Goal: Transaction & Acquisition: Book appointment/travel/reservation

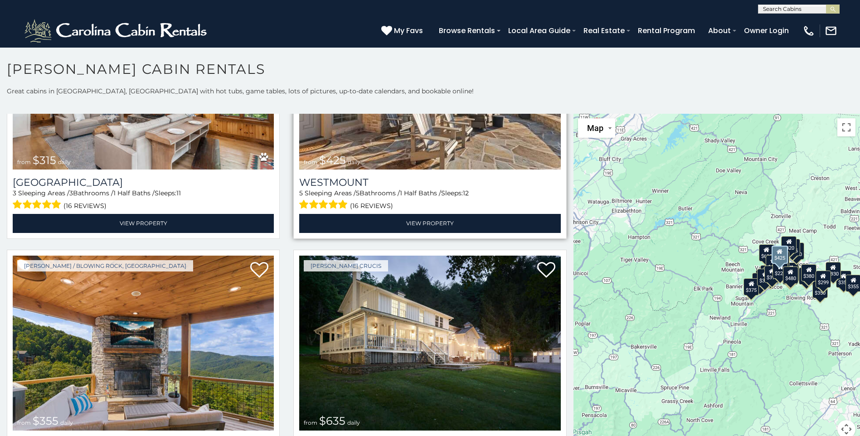
scroll to position [544, 0]
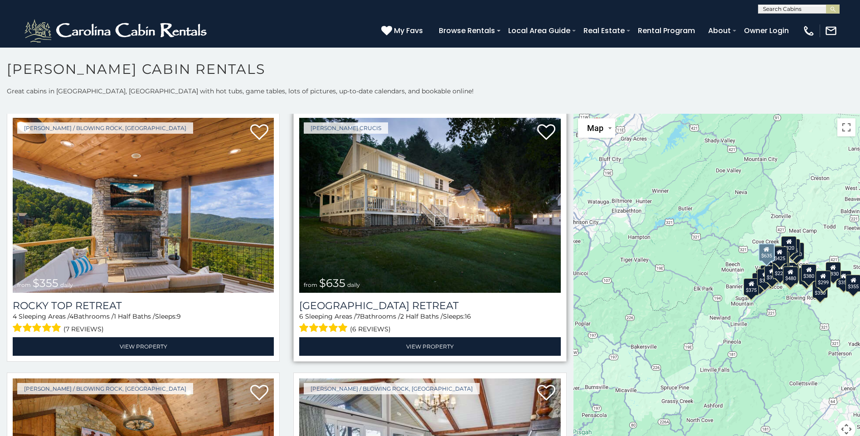
click at [396, 185] on img at bounding box center [429, 205] width 261 height 175
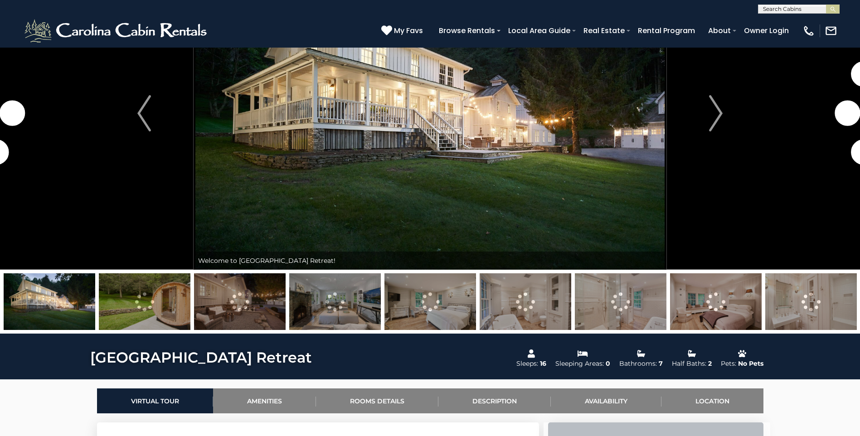
scroll to position [91, 0]
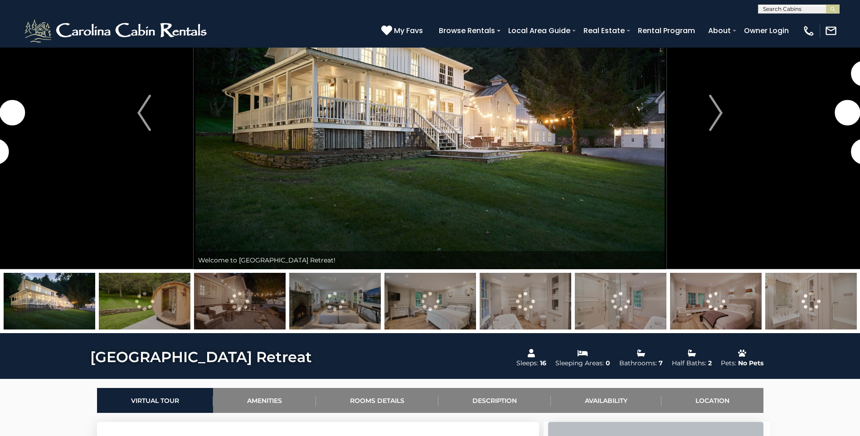
click at [147, 304] on img at bounding box center [145, 301] width 92 height 57
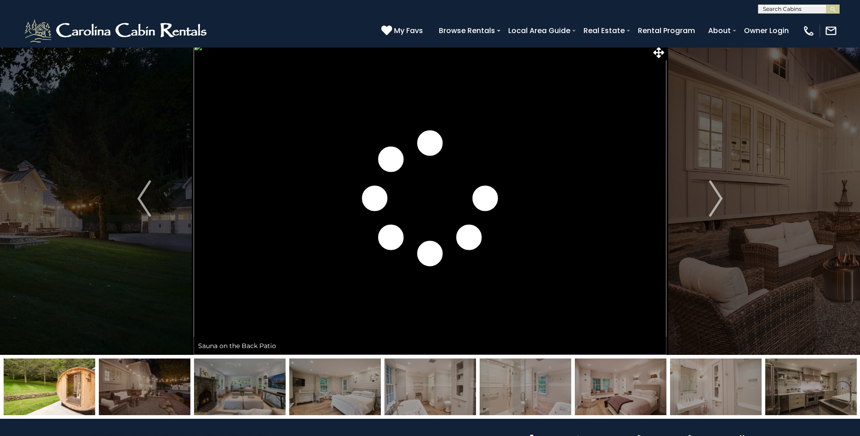
scroll to position [0, 0]
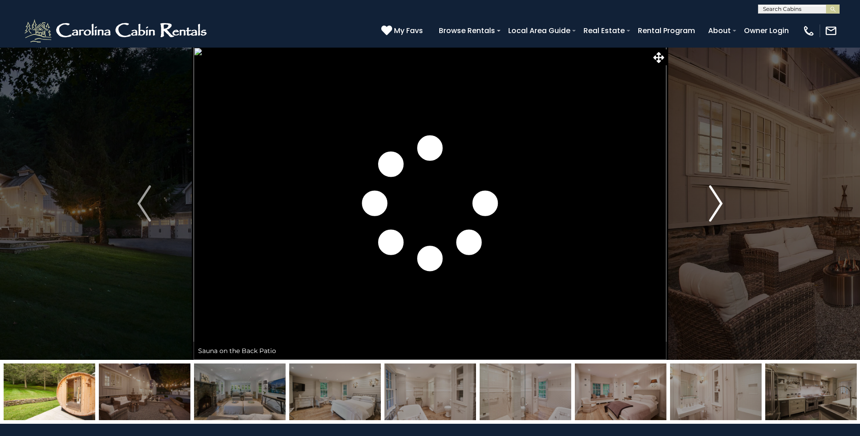
click at [712, 204] on img "Next" at bounding box center [716, 203] width 14 height 36
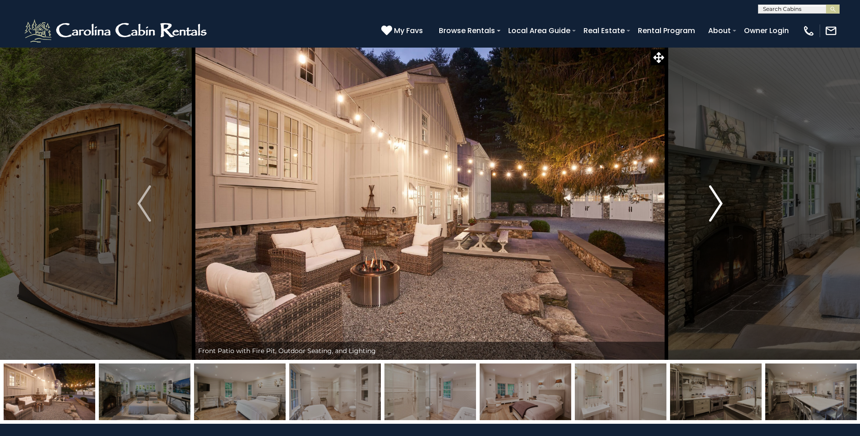
click at [712, 204] on img "Next" at bounding box center [716, 203] width 14 height 36
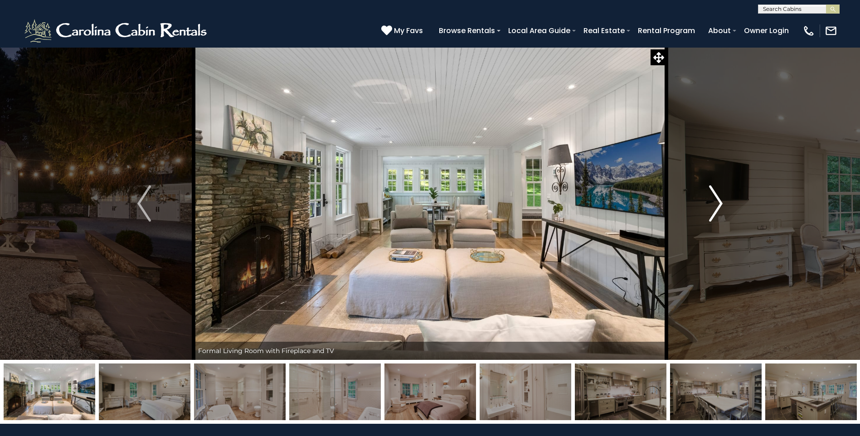
click at [712, 204] on img "Next" at bounding box center [716, 203] width 14 height 36
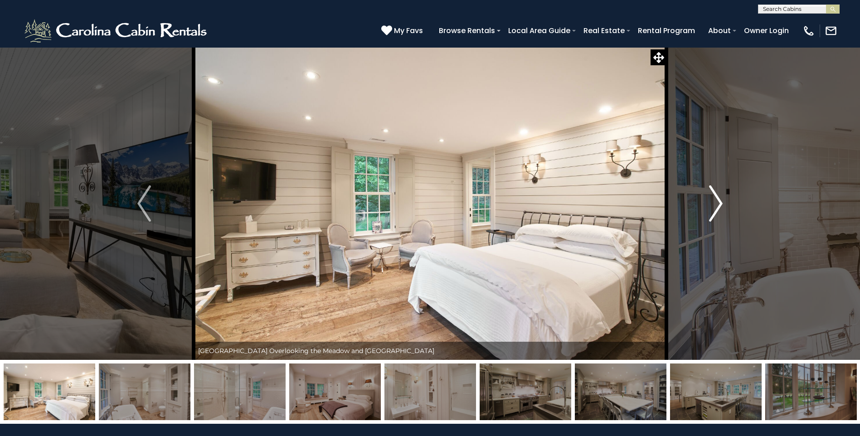
click at [712, 204] on img "Next" at bounding box center [716, 203] width 14 height 36
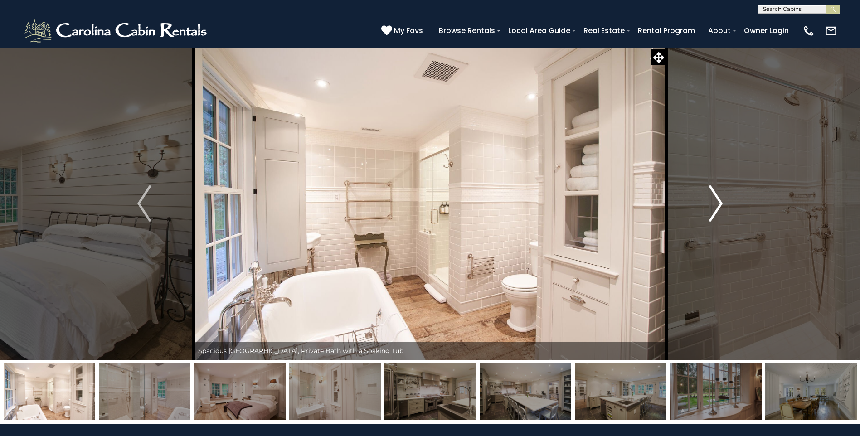
click at [704, 208] on button "Next" at bounding box center [715, 203] width 99 height 313
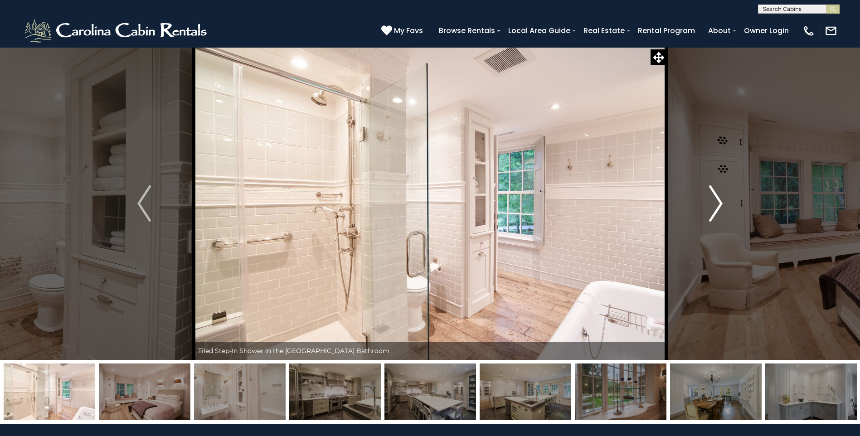
click at [704, 208] on button "Next" at bounding box center [715, 203] width 99 height 313
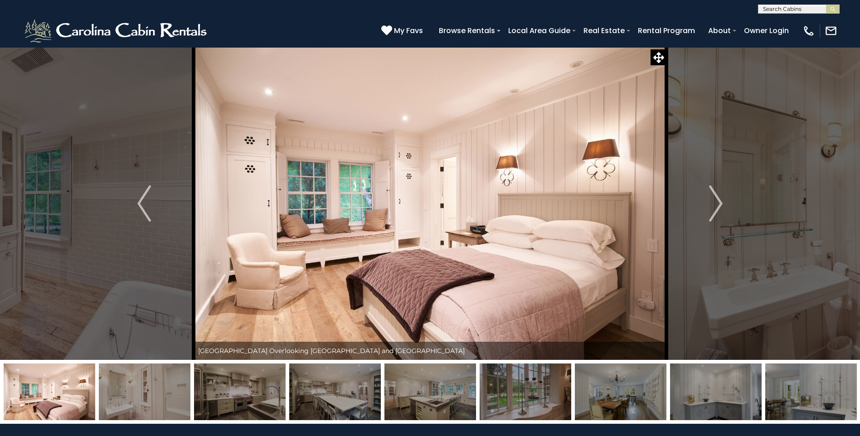
click at [215, 395] on img at bounding box center [240, 392] width 92 height 57
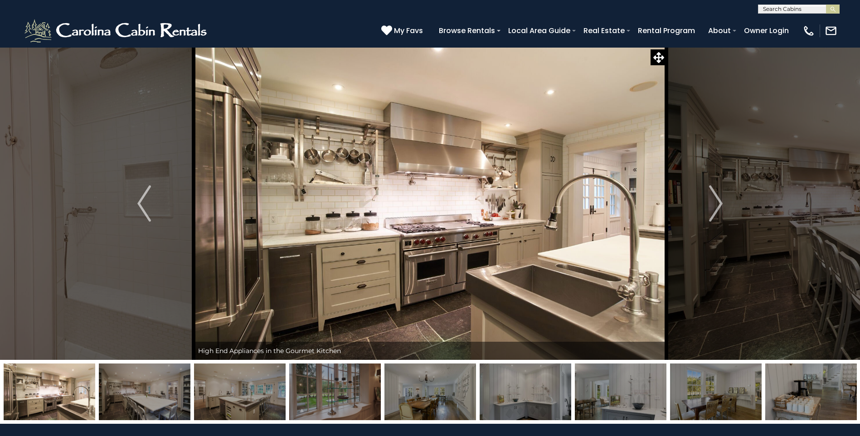
click at [242, 382] on img at bounding box center [240, 392] width 92 height 57
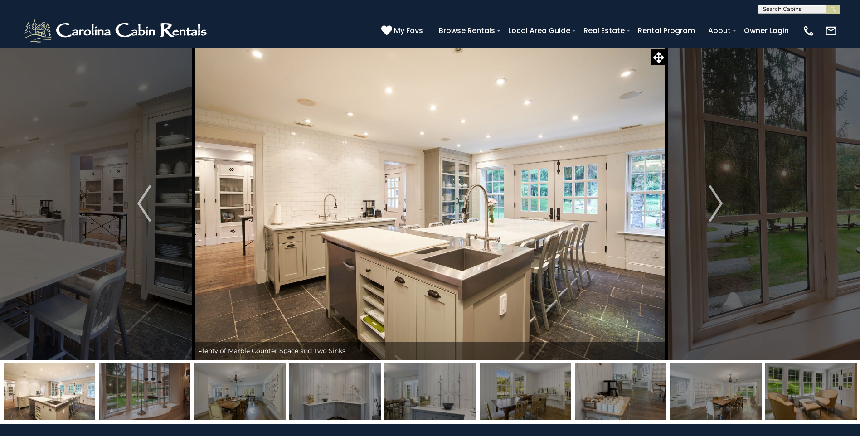
click at [160, 384] on img at bounding box center [145, 392] width 92 height 57
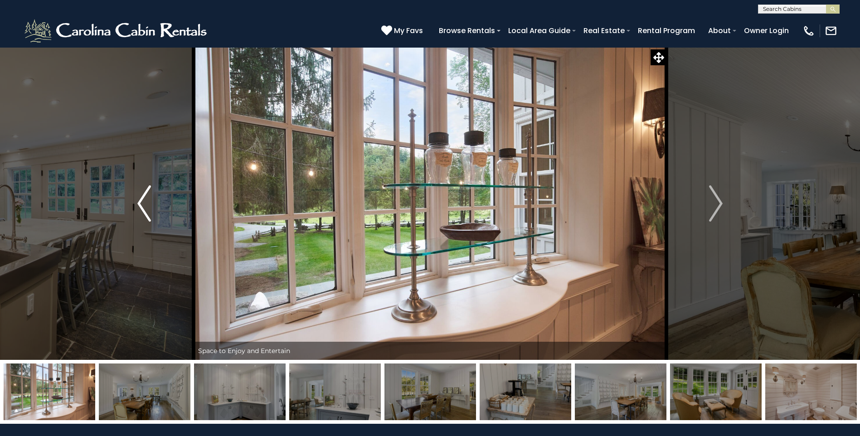
click at [155, 207] on button "Previous" at bounding box center [144, 203] width 99 height 313
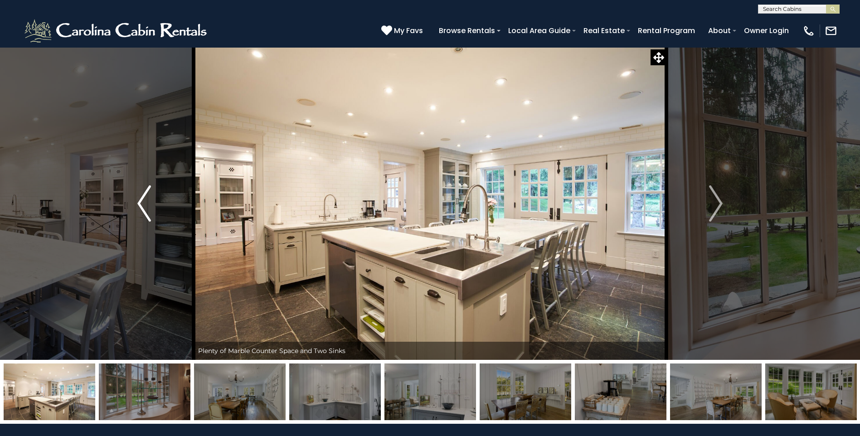
click at [155, 207] on button "Previous" at bounding box center [144, 203] width 99 height 313
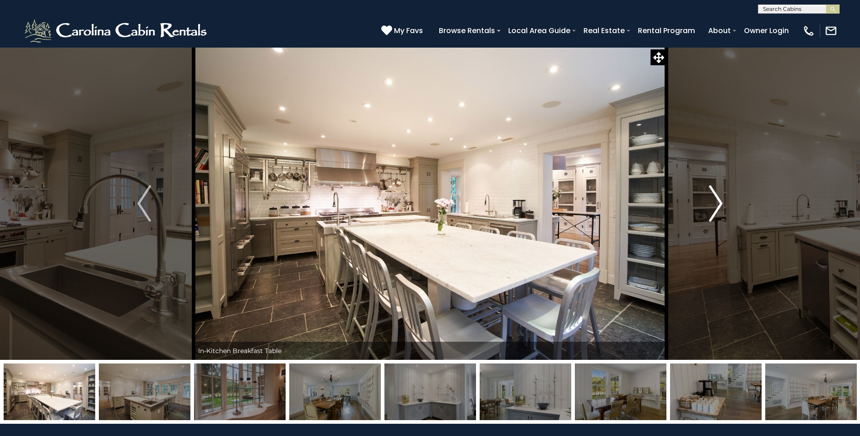
click at [718, 218] on img "Next" at bounding box center [716, 203] width 14 height 36
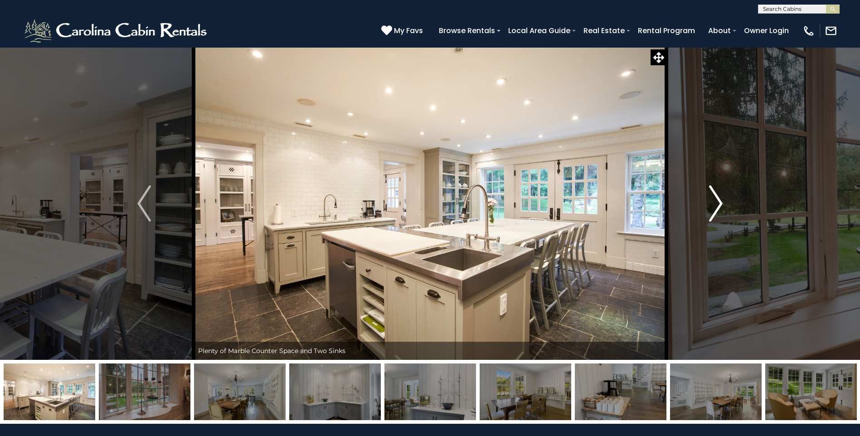
click at [717, 218] on img "Next" at bounding box center [716, 203] width 14 height 36
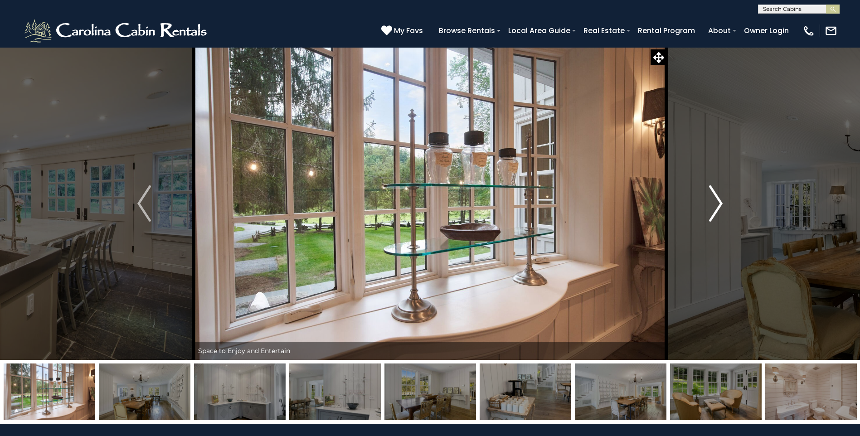
click at [717, 218] on img "Next" at bounding box center [716, 203] width 14 height 36
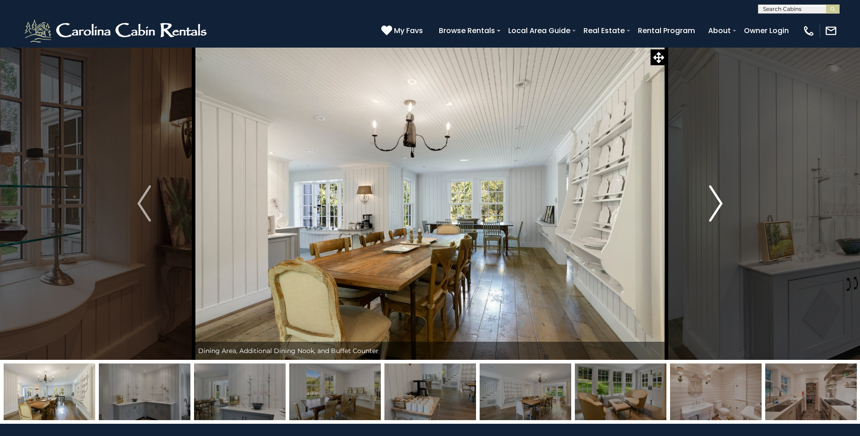
click at [717, 218] on img "Next" at bounding box center [716, 203] width 14 height 36
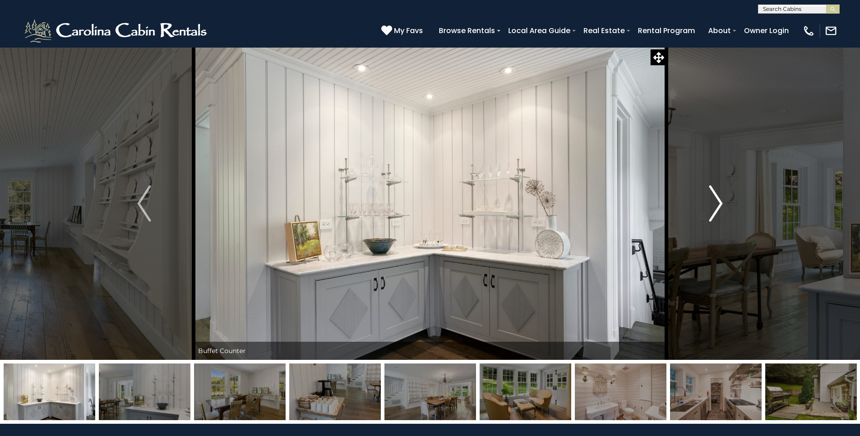
click at [717, 218] on img "Next" at bounding box center [716, 203] width 14 height 36
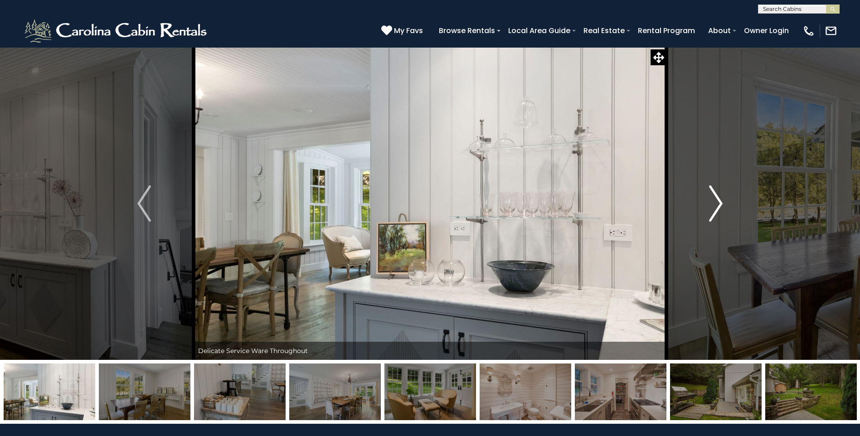
click at [717, 218] on img "Next" at bounding box center [716, 203] width 14 height 36
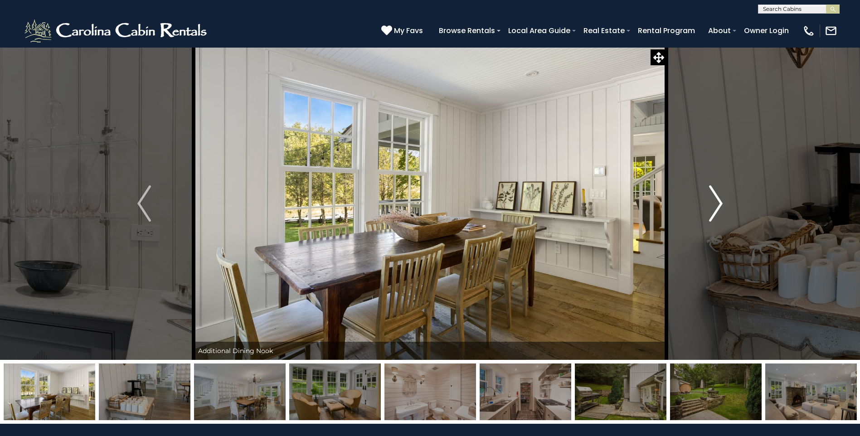
click at [717, 218] on img "Next" at bounding box center [716, 203] width 14 height 36
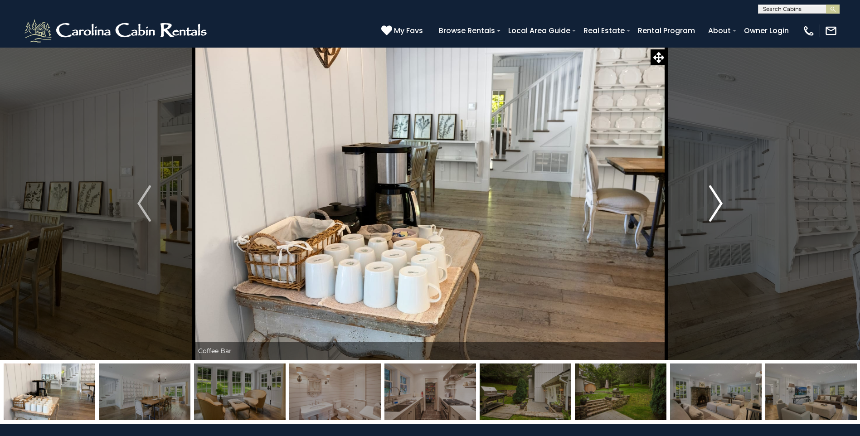
click at [717, 218] on img "Next" at bounding box center [716, 203] width 14 height 36
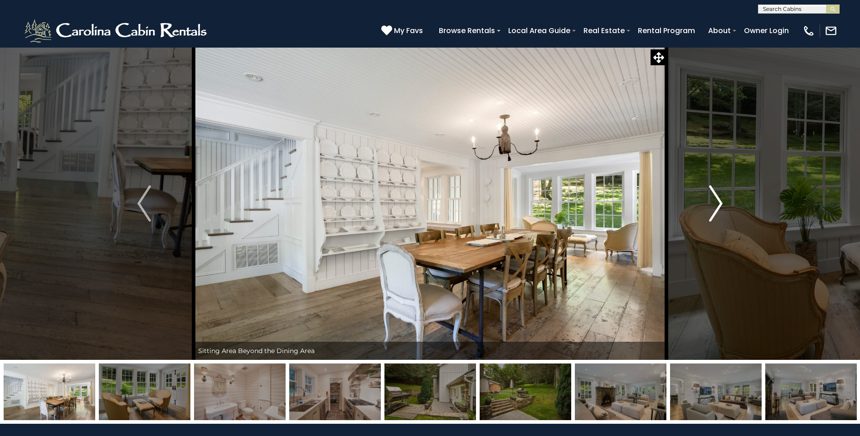
click at [708, 209] on button "Next" at bounding box center [715, 203] width 99 height 313
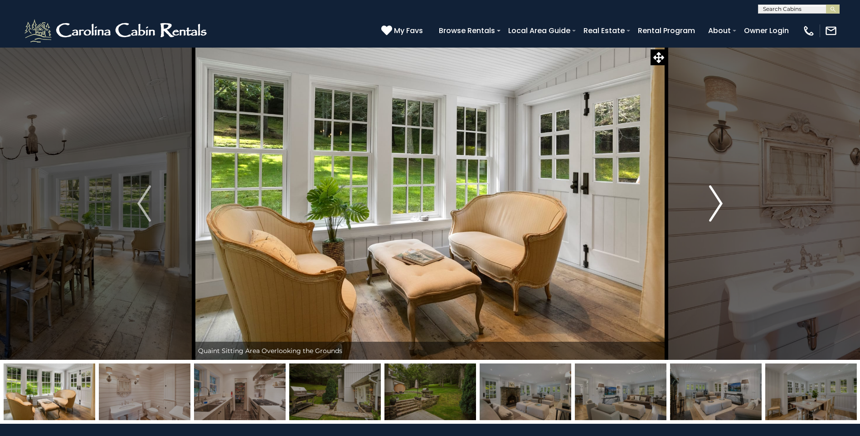
click at [706, 209] on button "Next" at bounding box center [715, 203] width 99 height 313
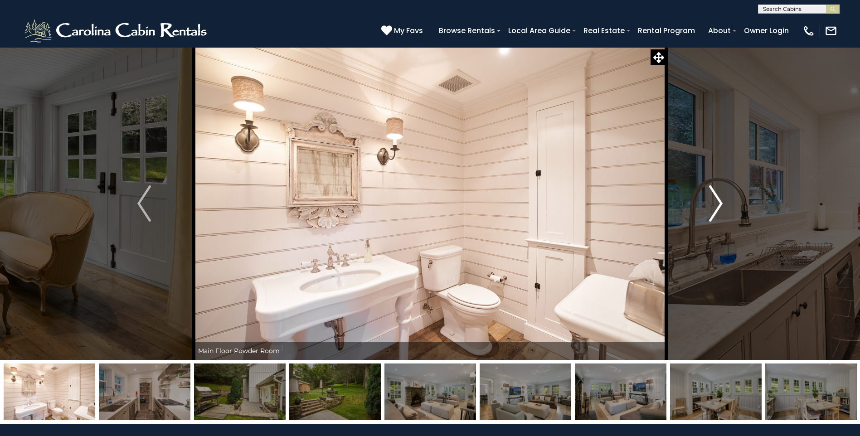
click at [706, 209] on button "Next" at bounding box center [715, 203] width 99 height 313
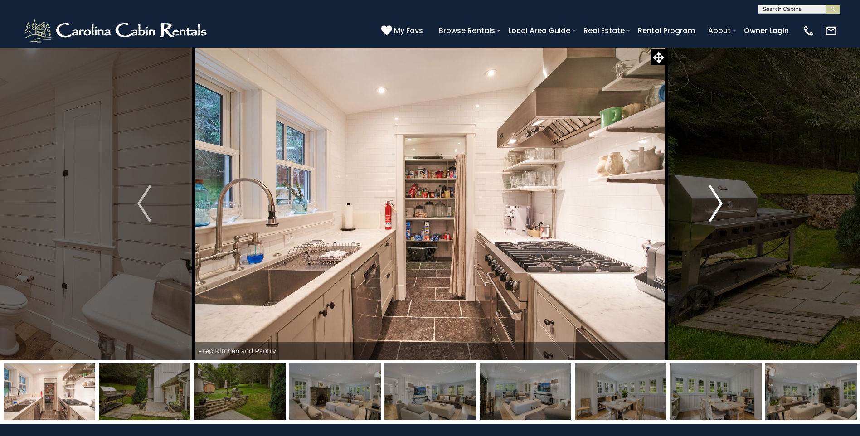
click at [706, 209] on button "Next" at bounding box center [715, 203] width 99 height 313
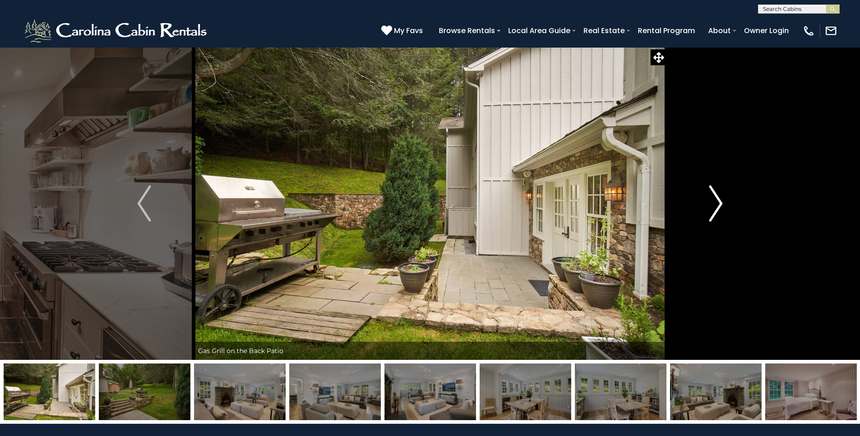
click at [706, 209] on button "Next" at bounding box center [715, 203] width 99 height 313
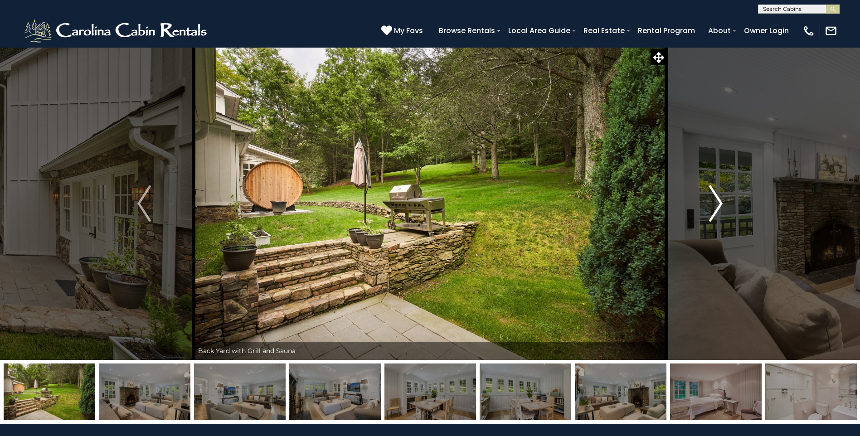
click at [706, 209] on button "Next" at bounding box center [715, 203] width 99 height 313
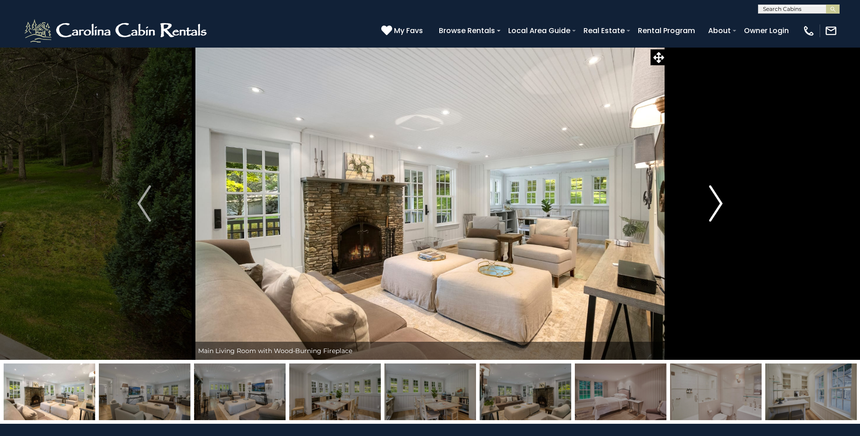
click at [706, 209] on button "Next" at bounding box center [715, 203] width 99 height 313
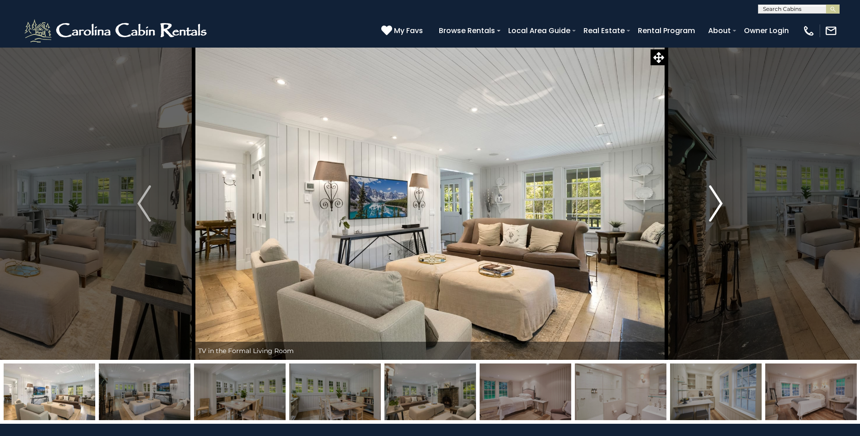
click at [706, 209] on button "Next" at bounding box center [715, 203] width 99 height 313
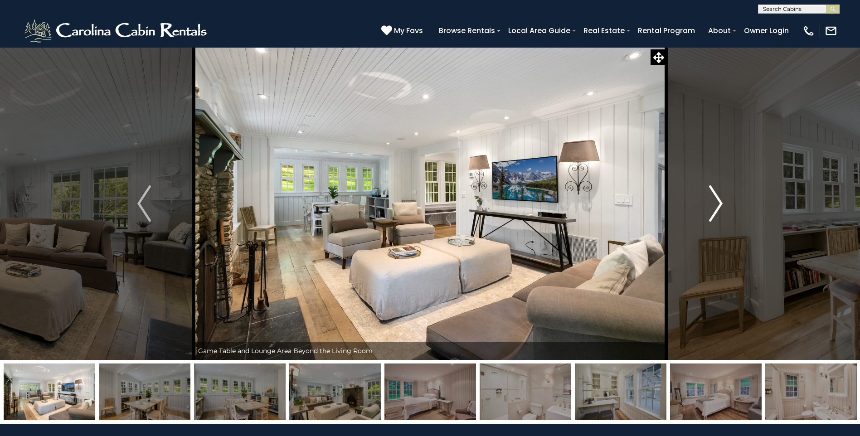
click at [706, 209] on button "Next" at bounding box center [715, 203] width 99 height 313
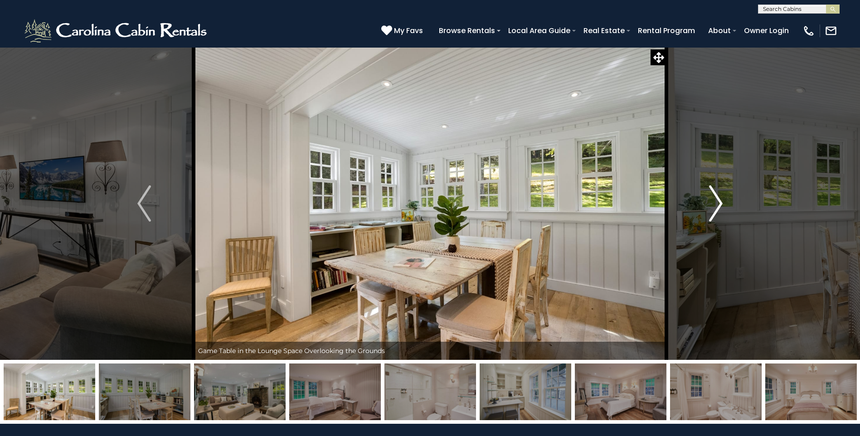
click at [706, 209] on button "Next" at bounding box center [715, 203] width 99 height 313
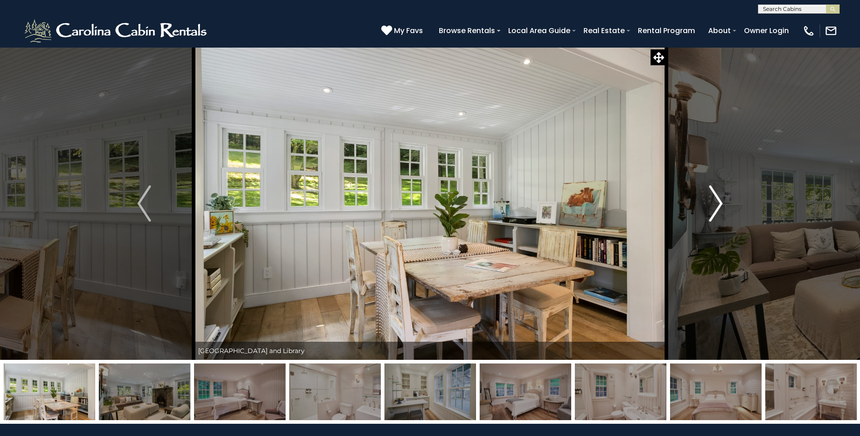
click at [706, 209] on button "Next" at bounding box center [715, 203] width 99 height 313
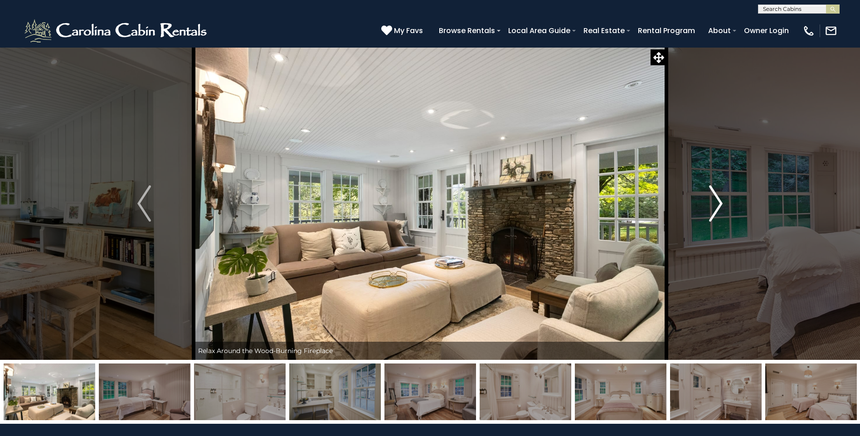
click at [706, 209] on button "Next" at bounding box center [715, 203] width 99 height 313
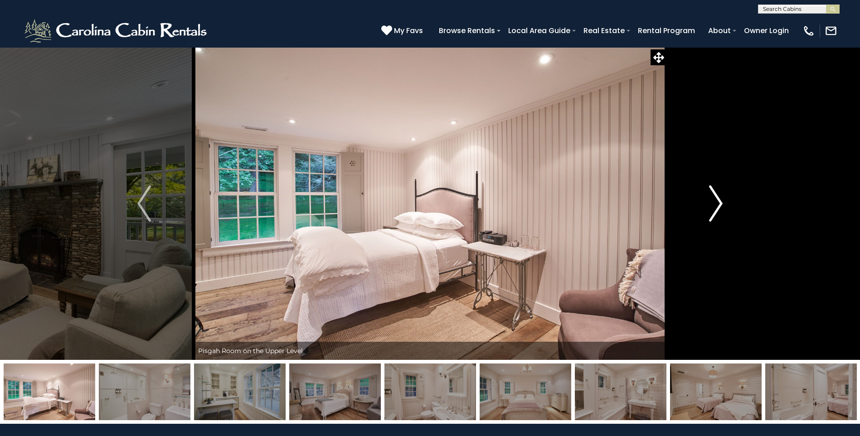
click at [706, 209] on button "Next" at bounding box center [715, 203] width 99 height 313
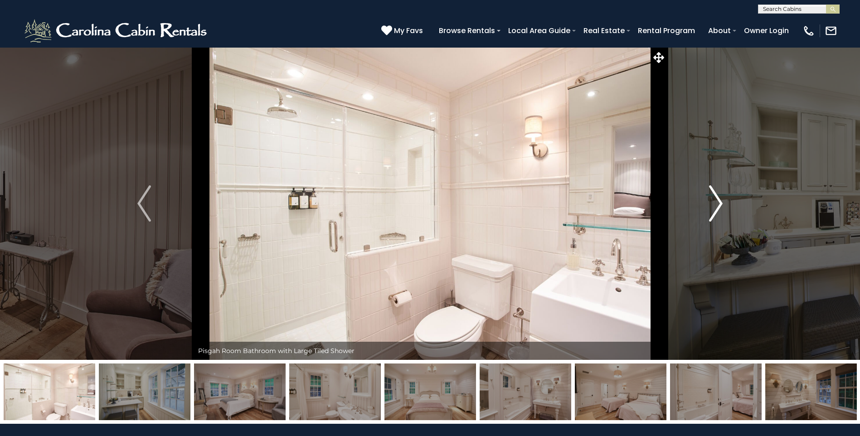
click at [706, 209] on button "Next" at bounding box center [715, 203] width 99 height 313
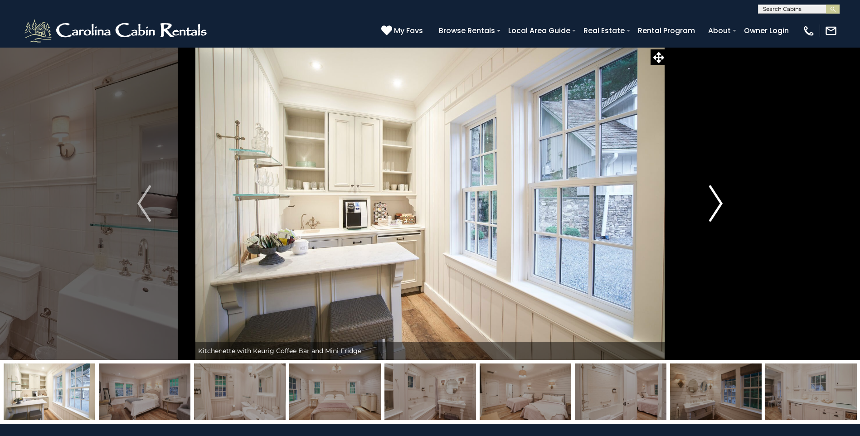
click at [706, 209] on button "Next" at bounding box center [715, 203] width 99 height 313
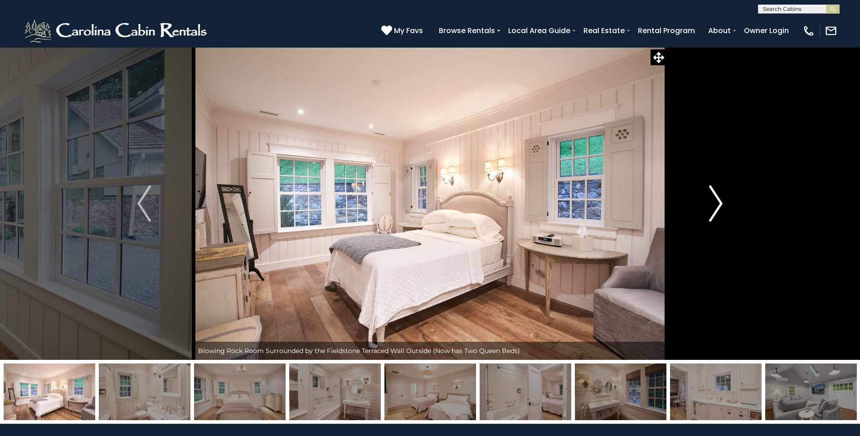
click at [707, 209] on button "Next" at bounding box center [715, 203] width 99 height 313
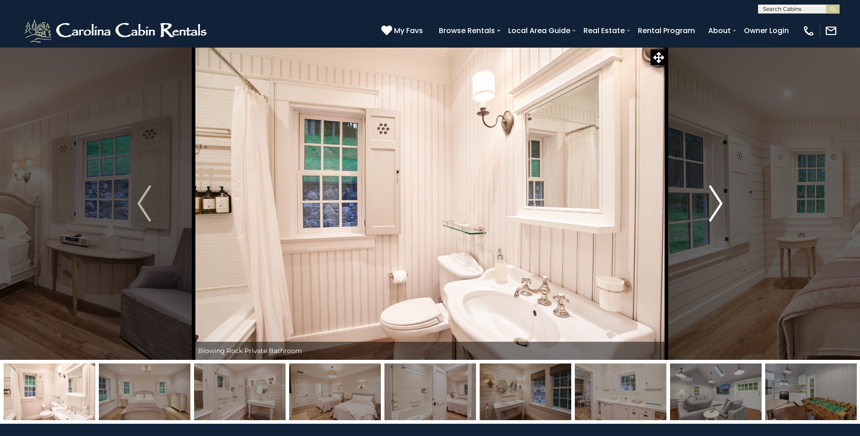
drag, startPoint x: 707, startPoint y: 209, endPoint x: 706, endPoint y: 233, distance: 24.0
click at [706, 233] on button "Next" at bounding box center [715, 203] width 99 height 313
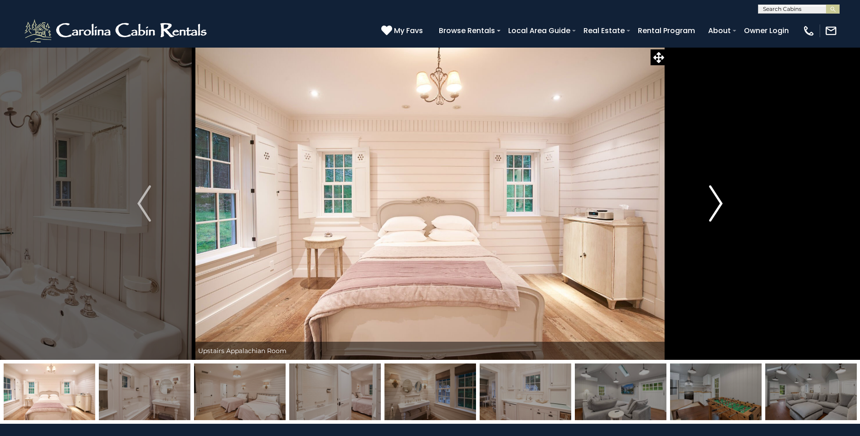
click at [706, 233] on button "Next" at bounding box center [715, 203] width 99 height 313
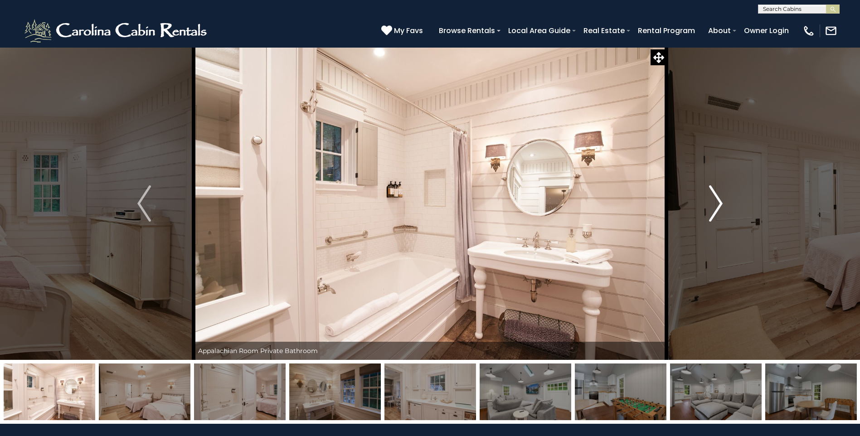
click at [698, 221] on button "Next" at bounding box center [715, 203] width 99 height 313
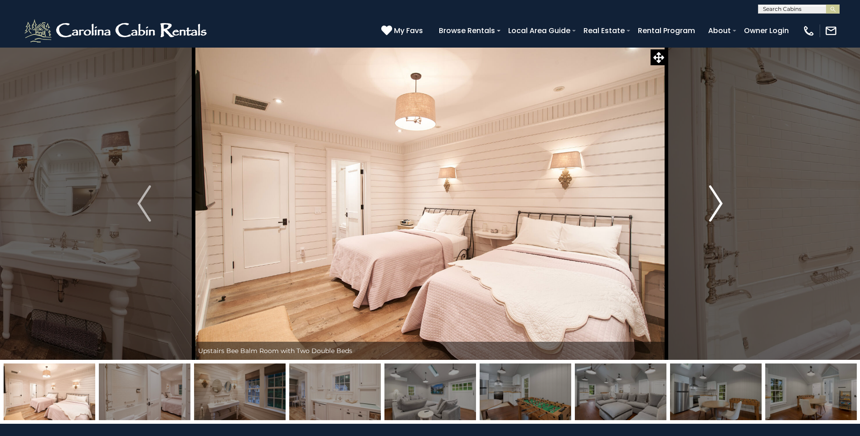
click at [698, 221] on button "Next" at bounding box center [715, 203] width 99 height 313
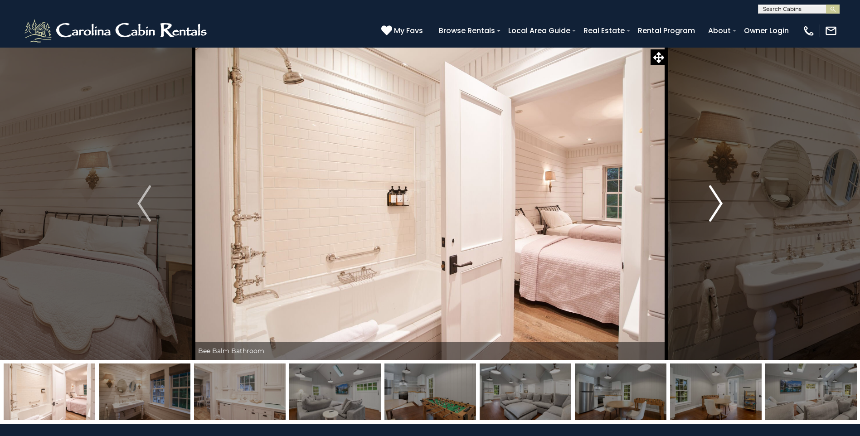
click at [698, 221] on button "Next" at bounding box center [715, 203] width 99 height 313
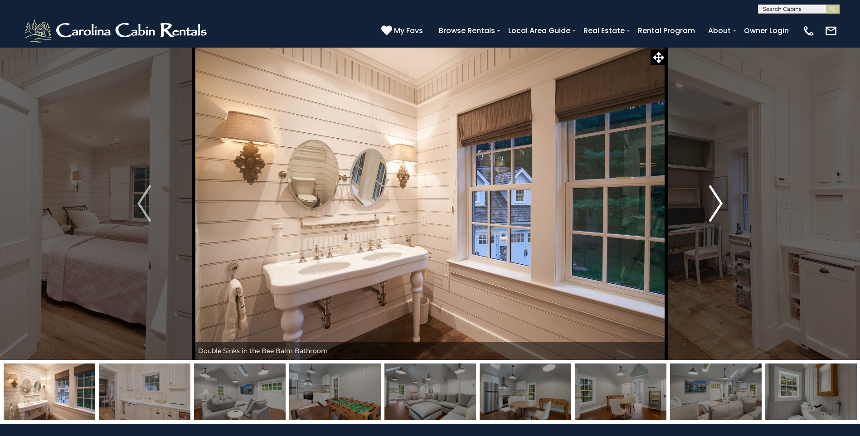
click at [698, 221] on button "Next" at bounding box center [715, 203] width 99 height 313
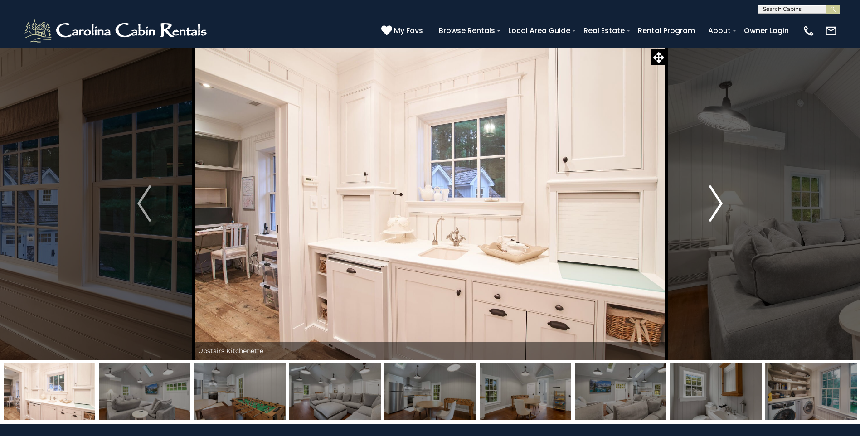
click at [698, 221] on button "Next" at bounding box center [715, 203] width 99 height 313
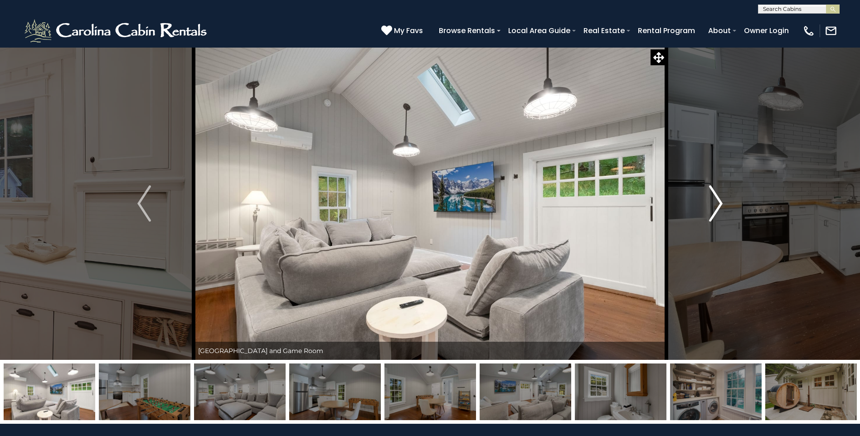
click at [698, 221] on button "Next" at bounding box center [715, 203] width 99 height 313
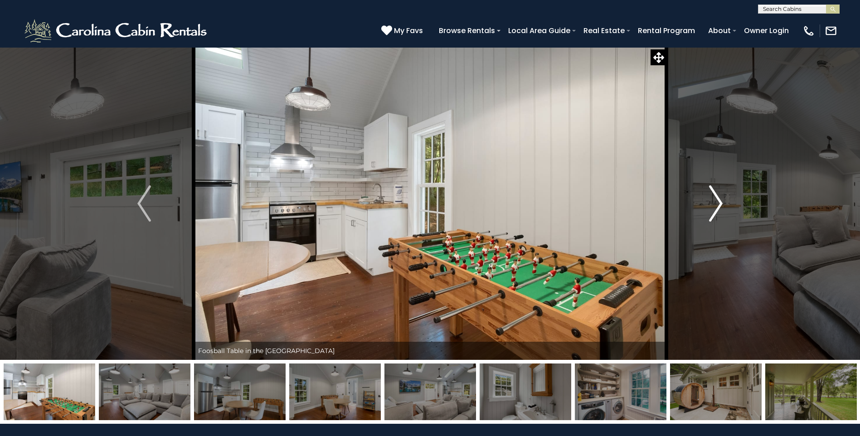
click at [698, 221] on button "Next" at bounding box center [715, 203] width 99 height 313
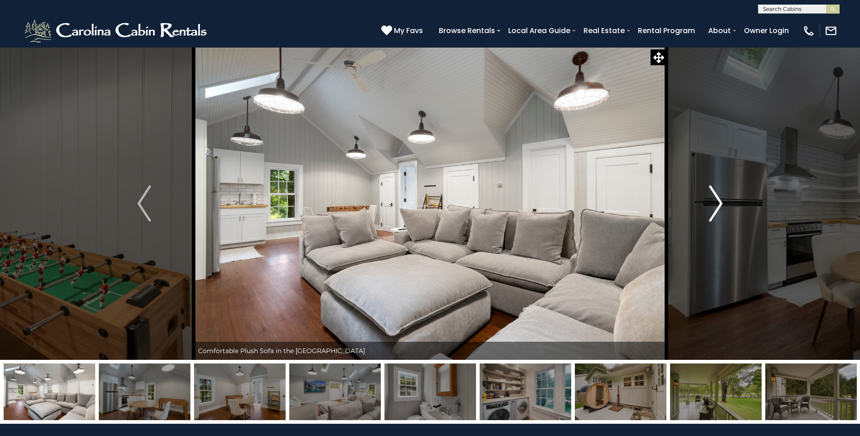
click at [698, 221] on button "Next" at bounding box center [715, 203] width 99 height 313
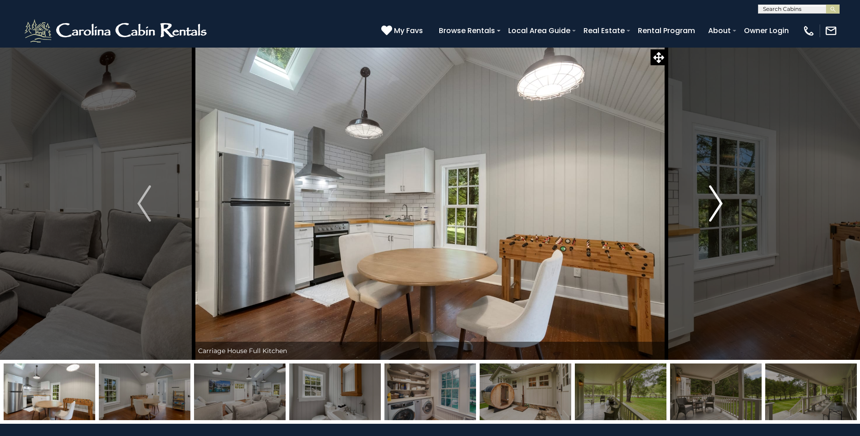
click at [698, 221] on button "Next" at bounding box center [715, 203] width 99 height 313
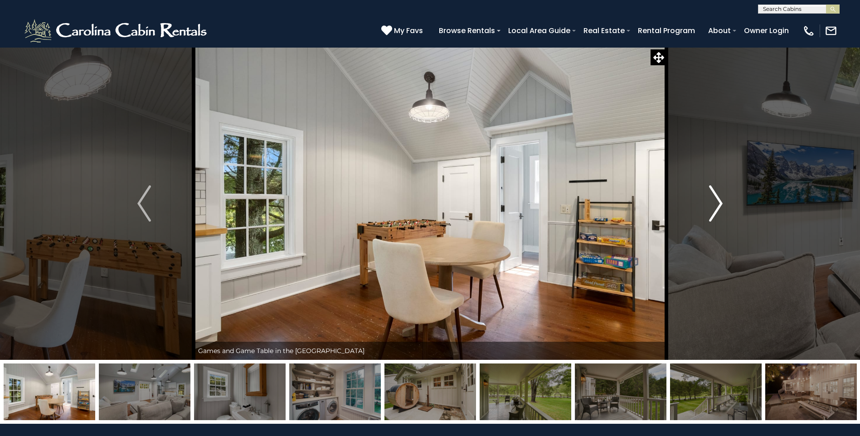
click at [698, 221] on button "Next" at bounding box center [715, 203] width 99 height 313
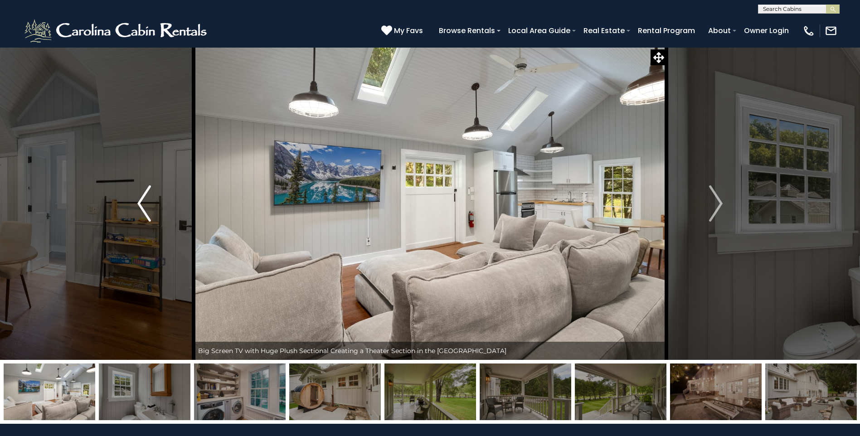
click at [140, 195] on img "Previous" at bounding box center [144, 203] width 14 height 36
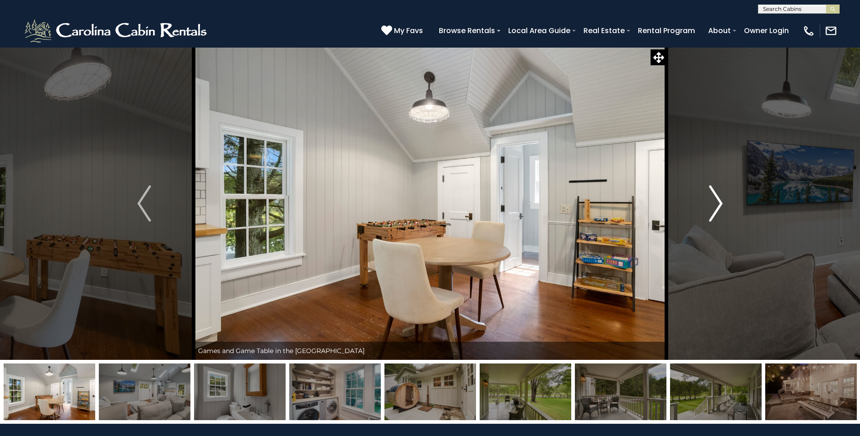
click at [691, 218] on button "Next" at bounding box center [715, 203] width 99 height 313
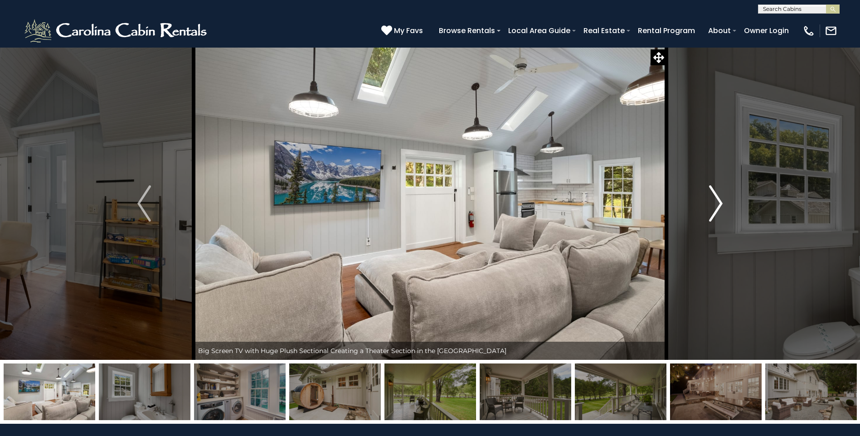
click at [691, 218] on button "Next" at bounding box center [715, 203] width 99 height 313
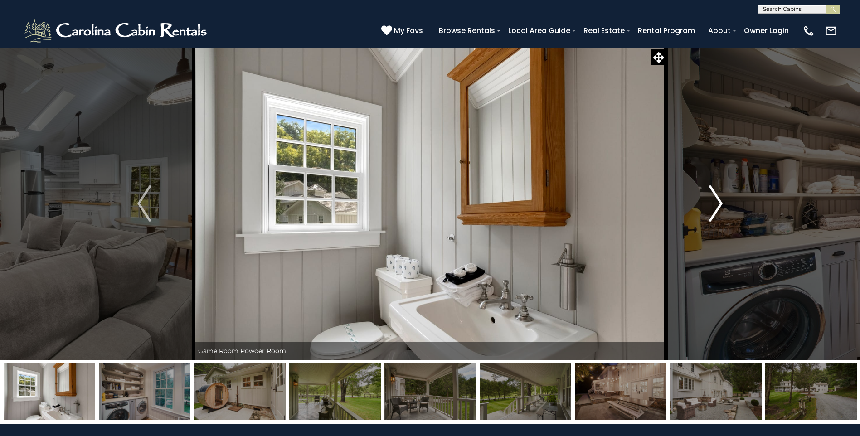
click at [711, 199] on img "Next" at bounding box center [716, 203] width 14 height 36
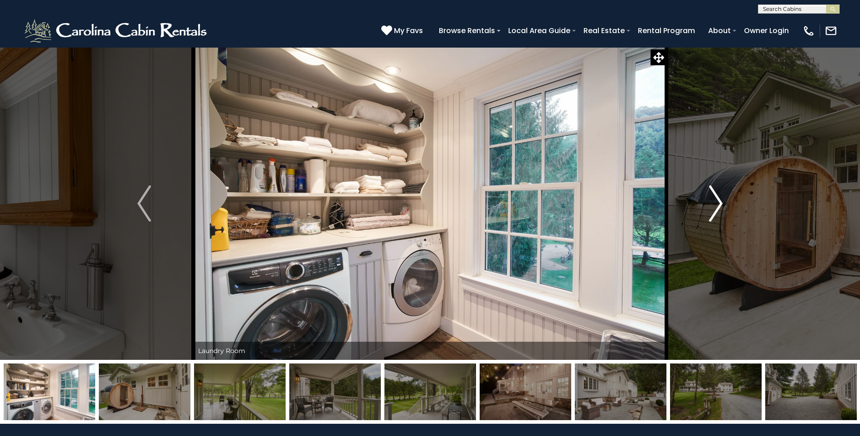
click at [711, 199] on img "Next" at bounding box center [716, 203] width 14 height 36
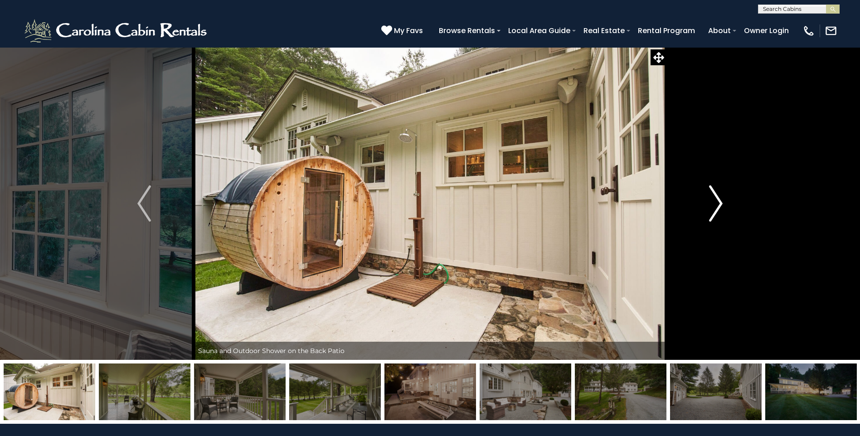
click at [711, 199] on img "Next" at bounding box center [716, 203] width 14 height 36
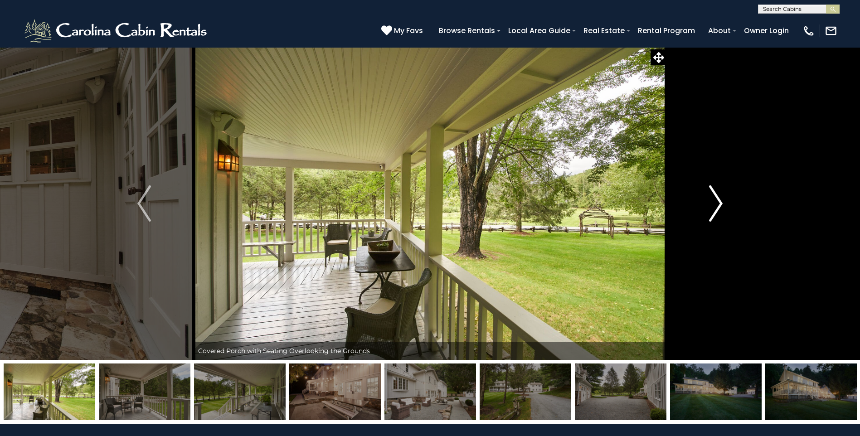
click at [711, 199] on img "Next" at bounding box center [716, 203] width 14 height 36
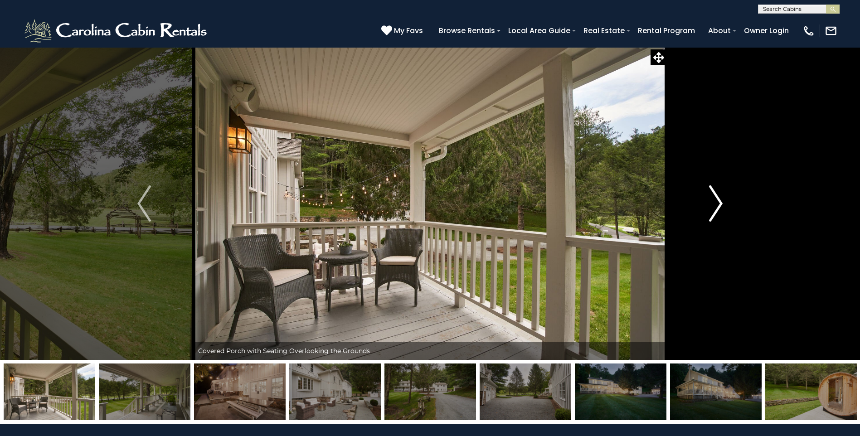
click at [711, 199] on img "Next" at bounding box center [716, 203] width 14 height 36
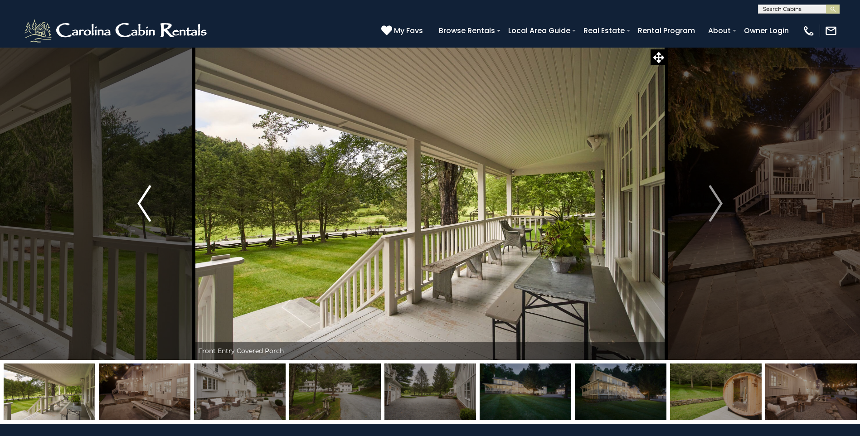
click at [144, 195] on img "Previous" at bounding box center [144, 203] width 14 height 36
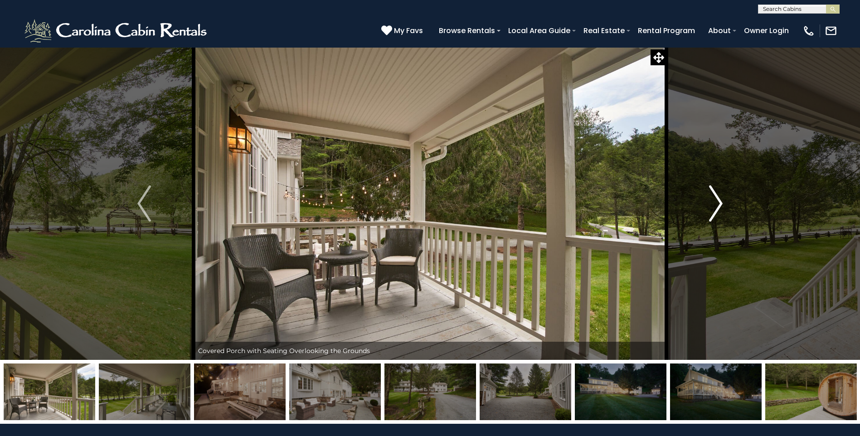
click at [724, 214] on button "Next" at bounding box center [715, 203] width 99 height 313
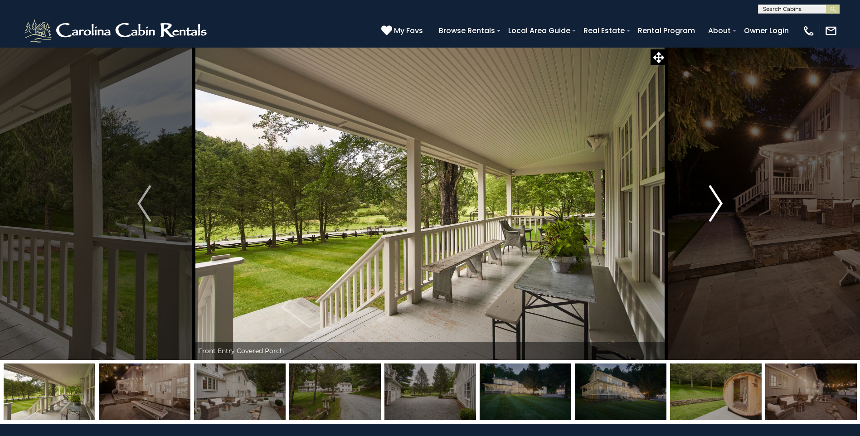
click at [724, 213] on button "Next" at bounding box center [715, 203] width 99 height 313
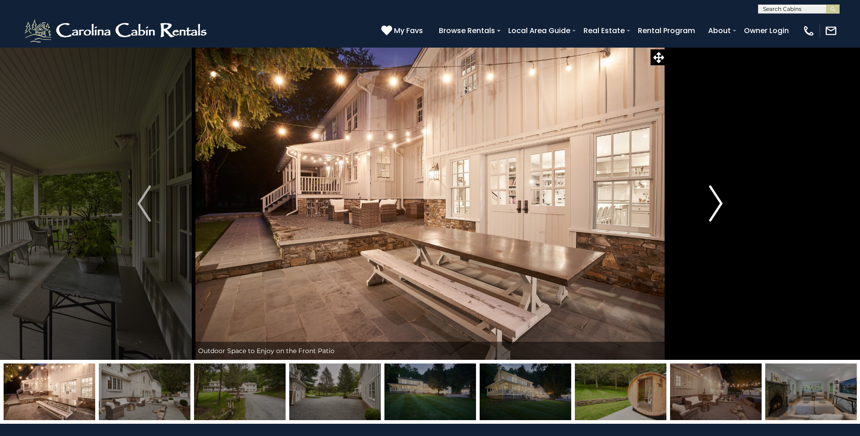
click at [724, 213] on button "Next" at bounding box center [715, 203] width 99 height 313
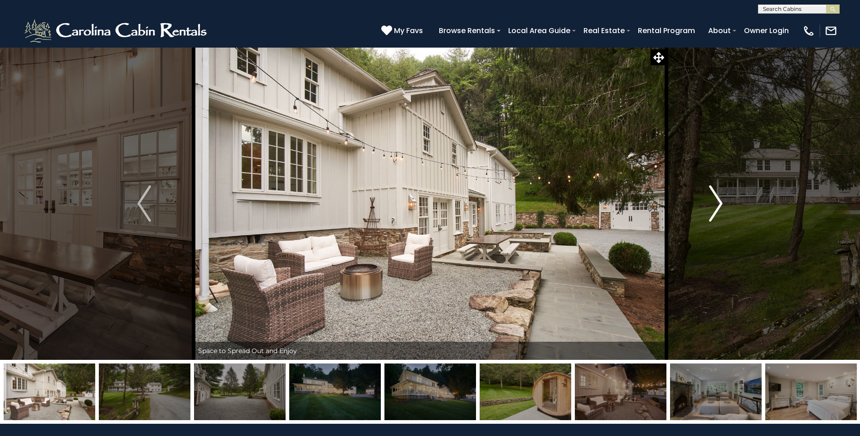
click at [724, 213] on button "Next" at bounding box center [715, 203] width 99 height 313
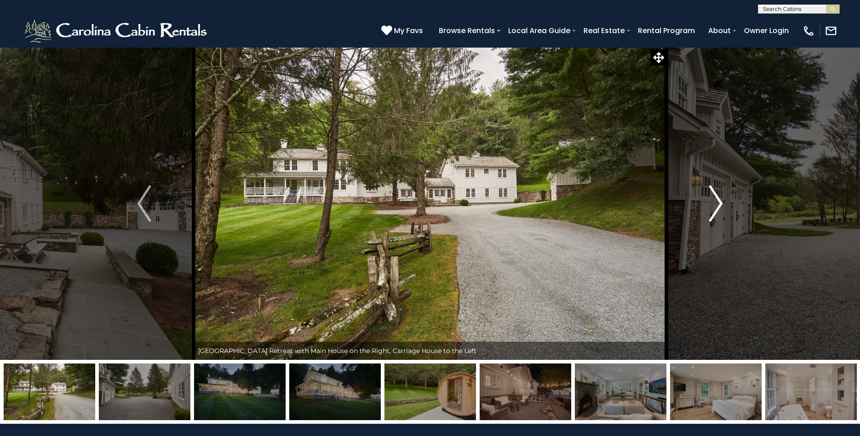
click at [724, 213] on button "Next" at bounding box center [715, 203] width 99 height 313
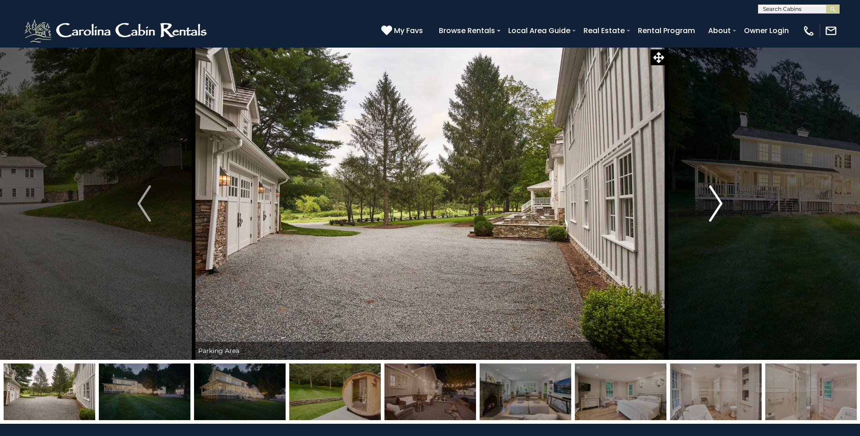
click at [725, 214] on button "Next" at bounding box center [715, 203] width 99 height 313
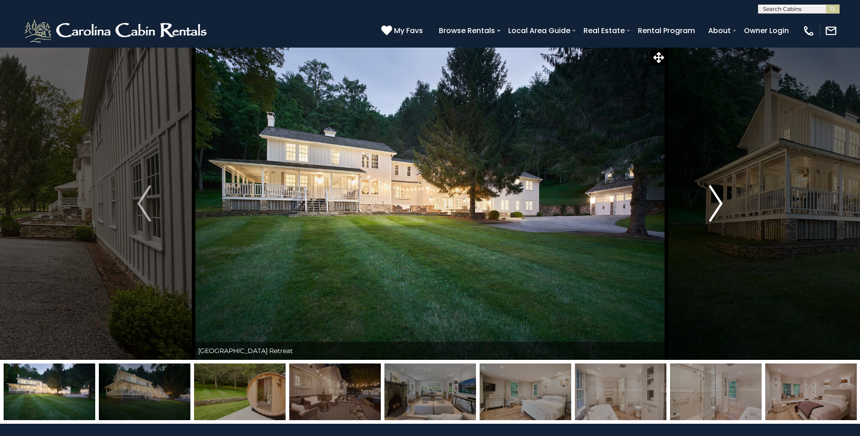
click at [725, 214] on button "Next" at bounding box center [715, 203] width 99 height 313
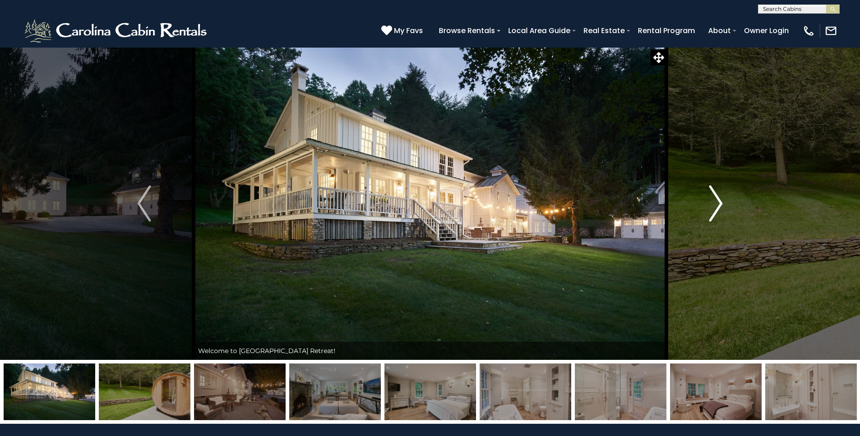
click at [726, 204] on button "Next" at bounding box center [715, 203] width 99 height 313
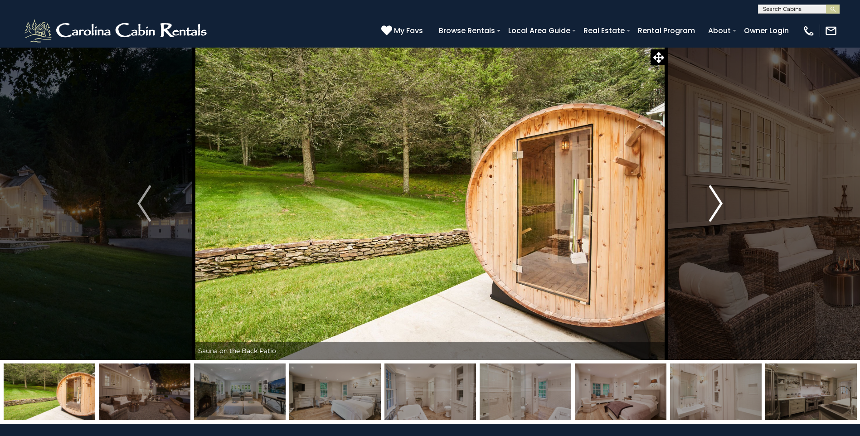
click at [720, 98] on button "Next" at bounding box center [715, 203] width 99 height 313
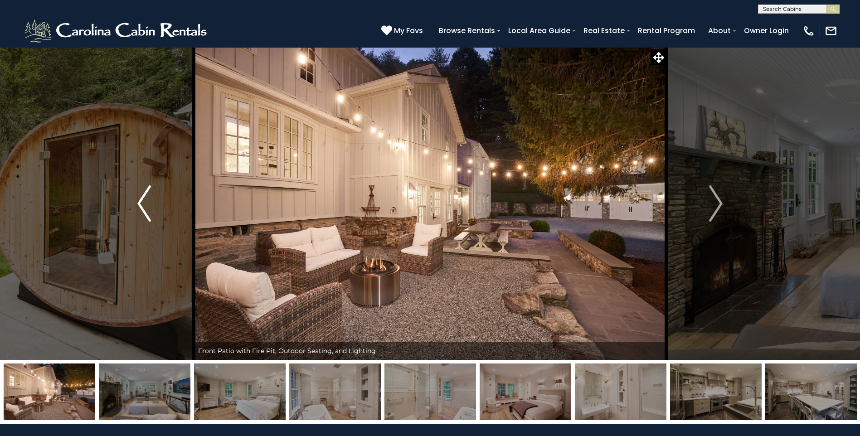
click at [136, 108] on button "Previous" at bounding box center [144, 203] width 99 height 313
